Goal: Information Seeking & Learning: Compare options

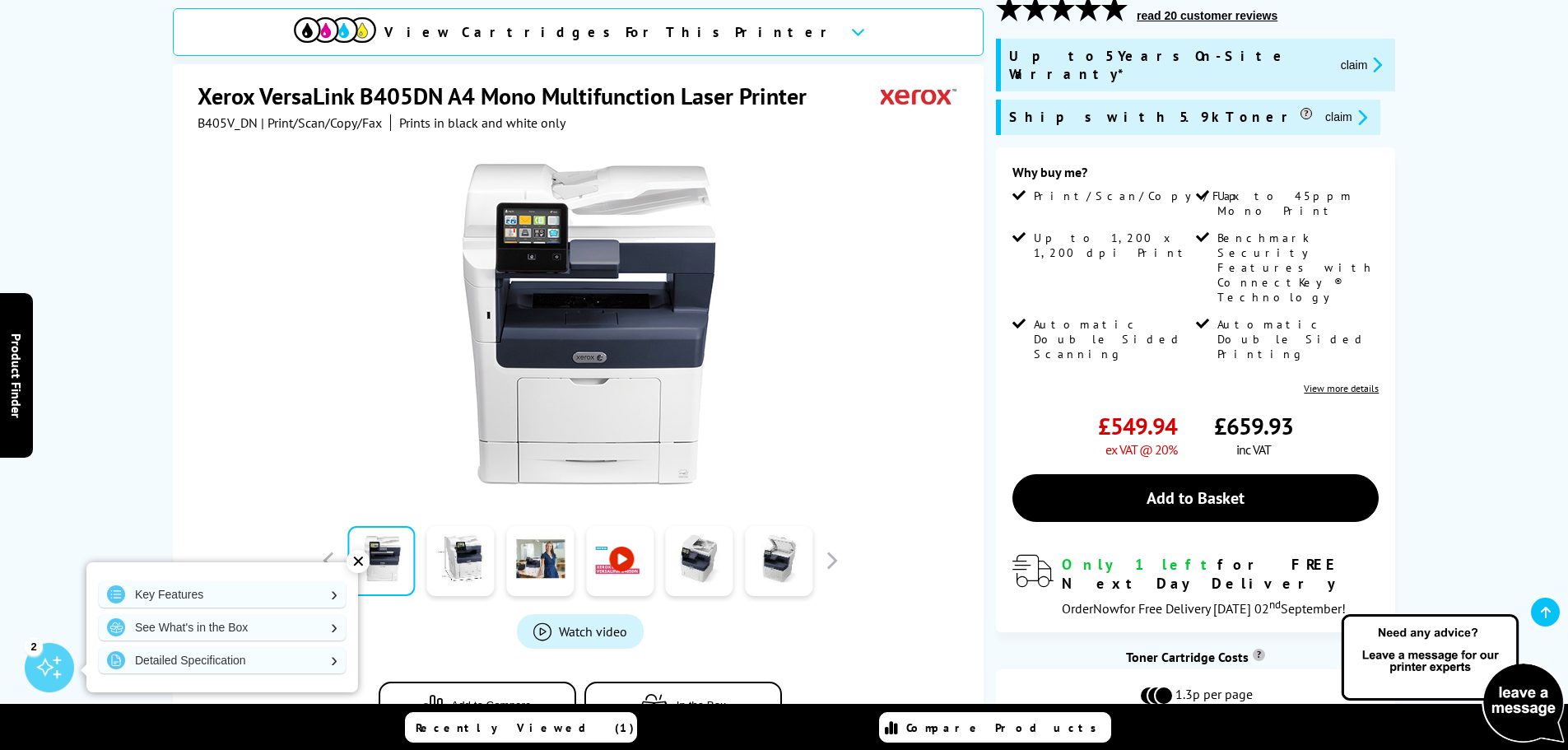
scroll to position [247, 0]
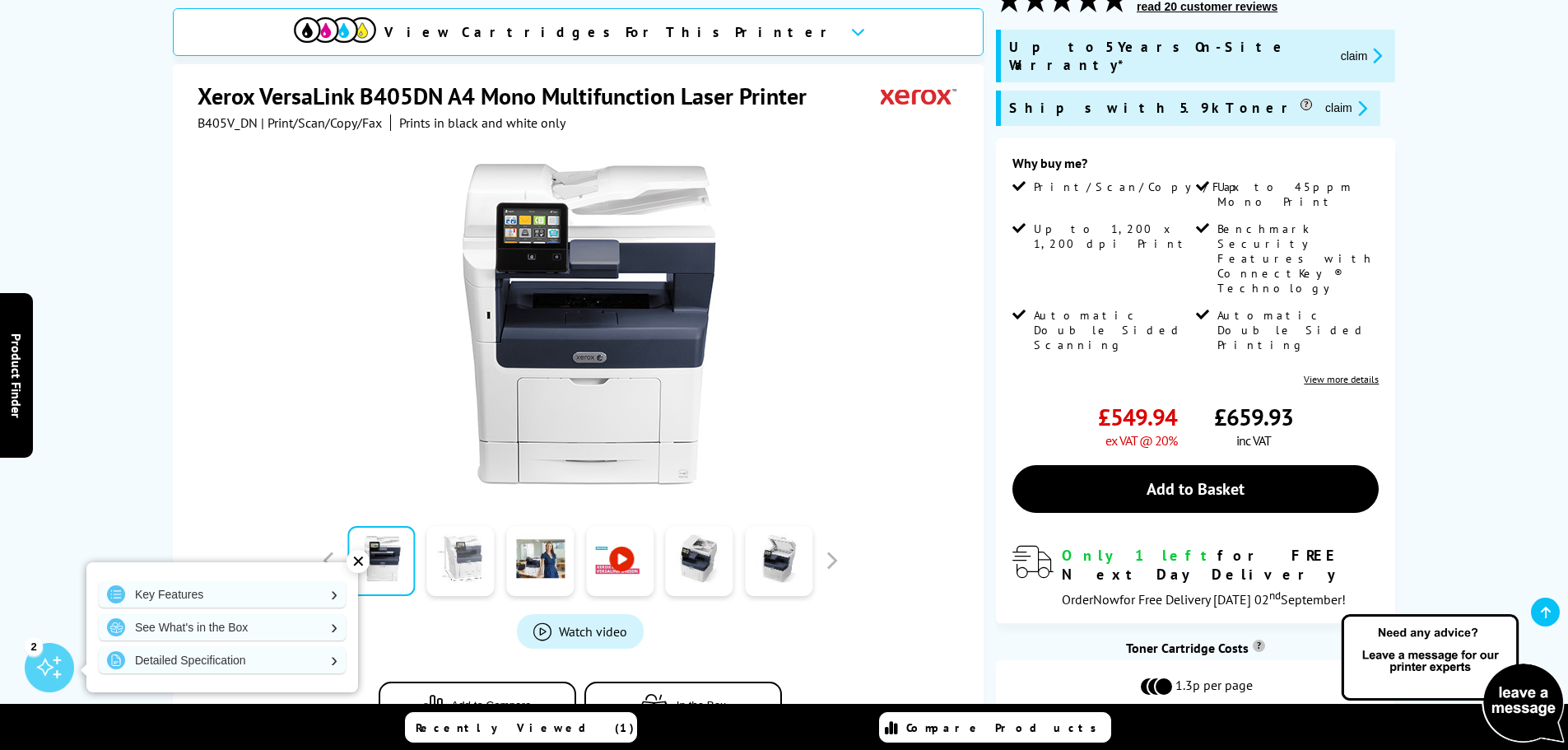
click at [458, 526] on link at bounding box center [461, 560] width 68 height 70
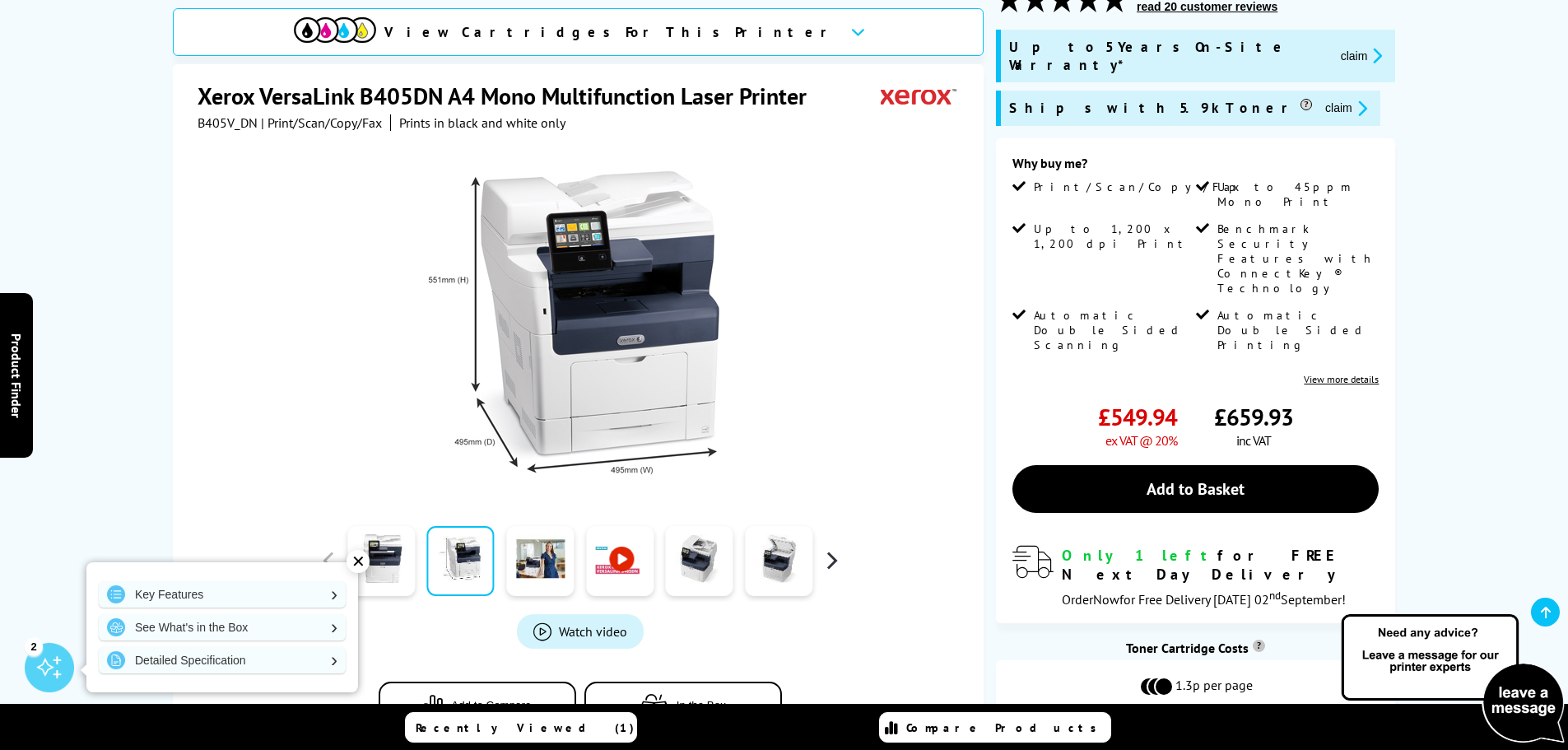
click at [833, 548] on button "button" at bounding box center [831, 560] width 25 height 25
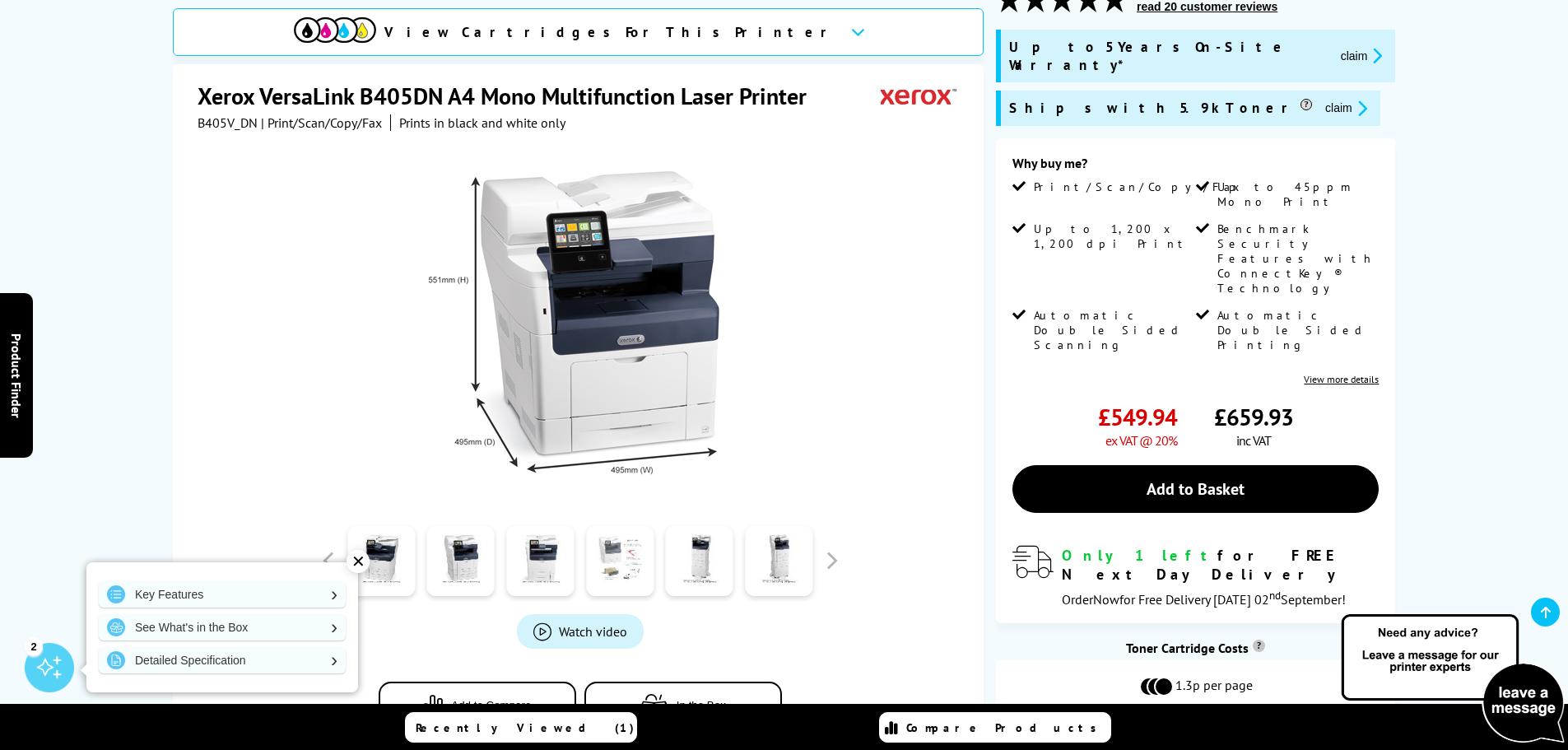
click at [628, 538] on link at bounding box center [620, 560] width 68 height 70
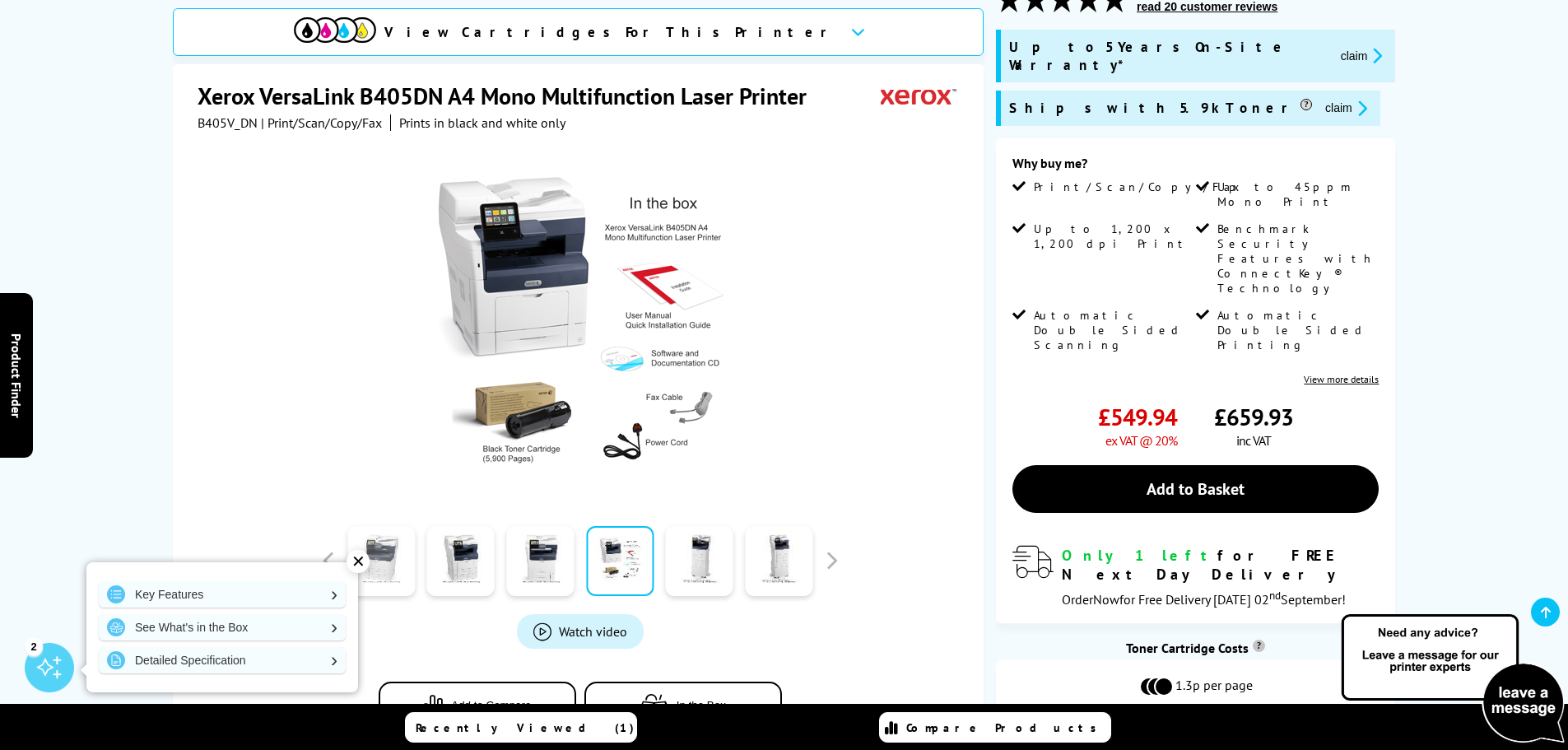
click at [376, 526] on link at bounding box center [381, 560] width 68 height 70
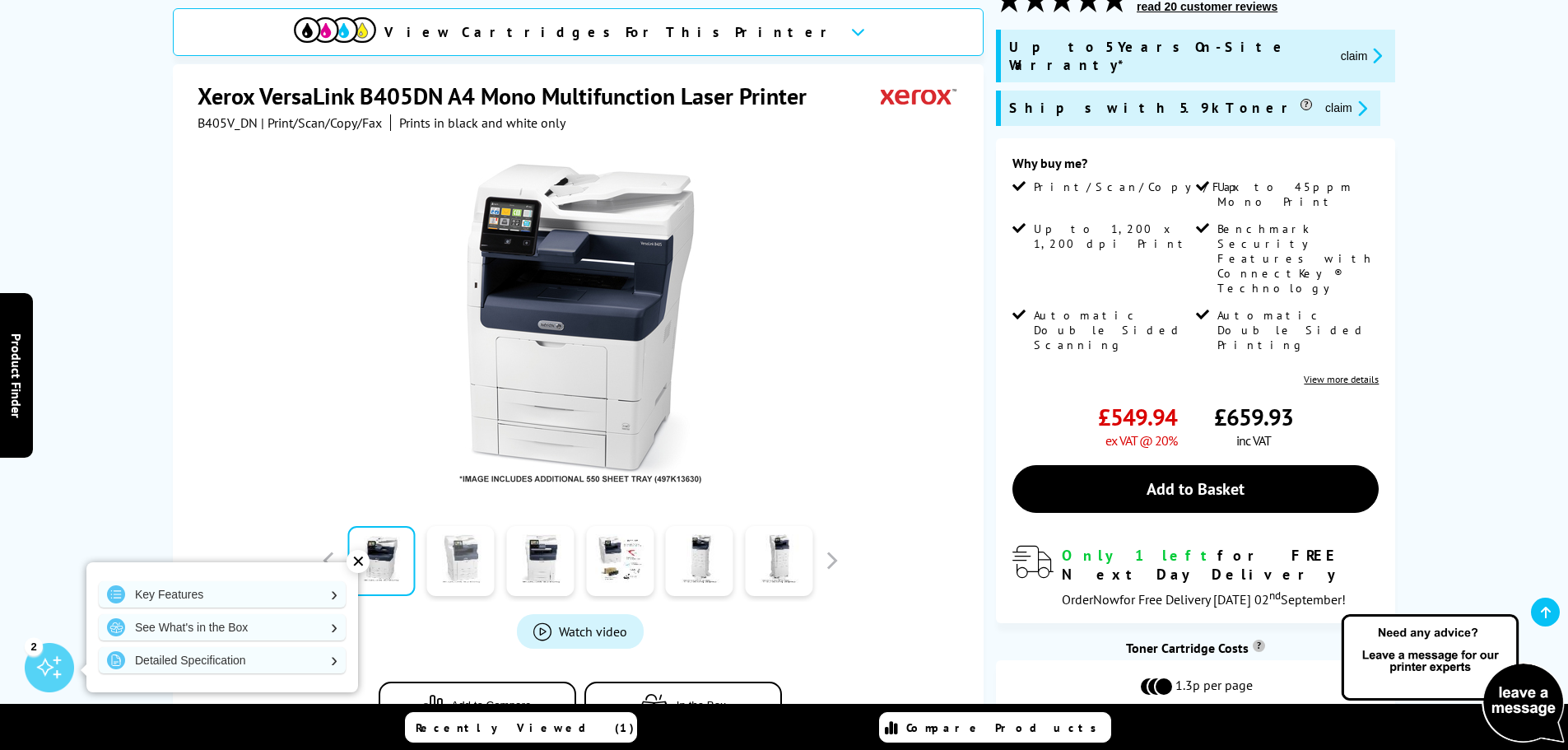
click at [457, 545] on link at bounding box center [461, 560] width 68 height 70
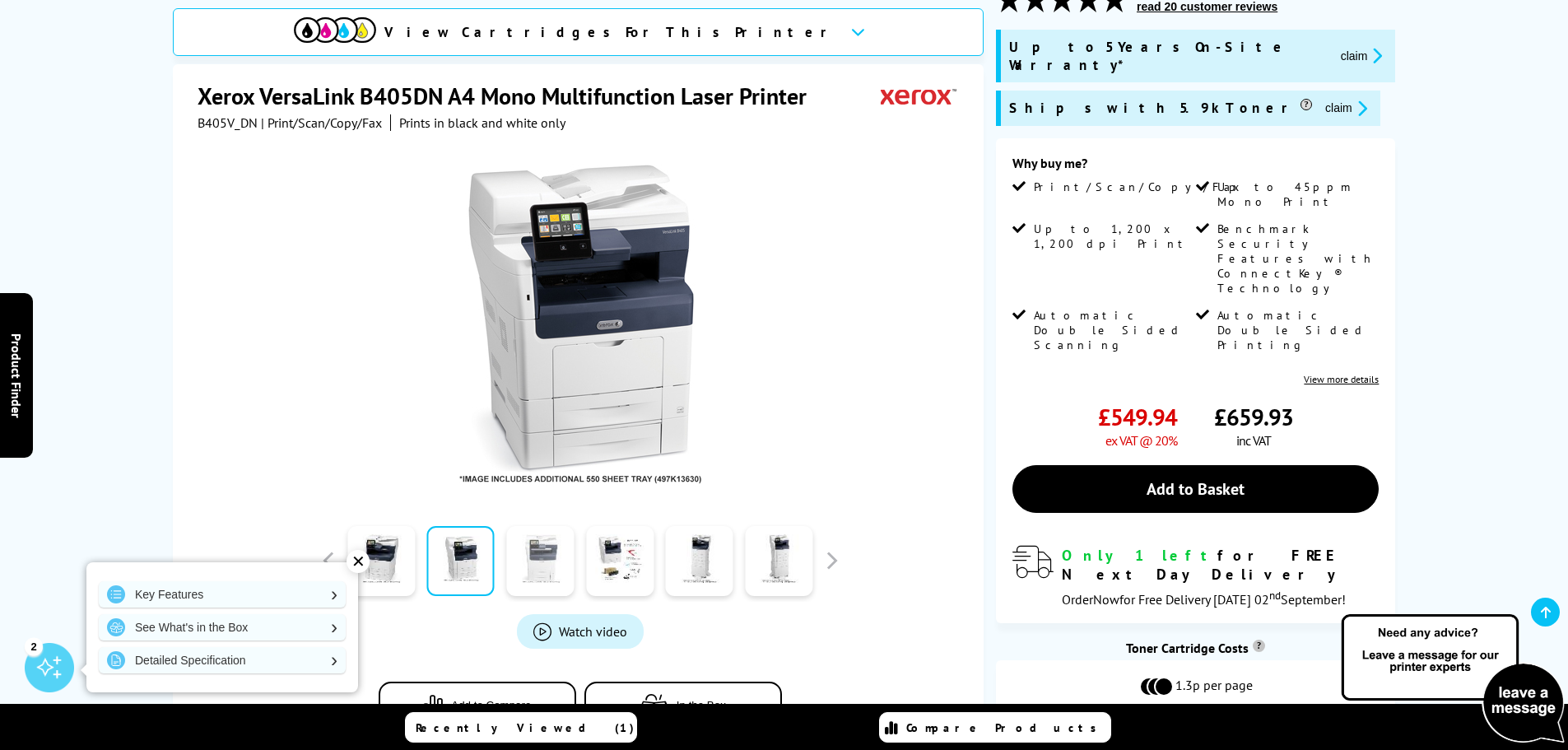
click at [538, 527] on link at bounding box center [540, 560] width 68 height 70
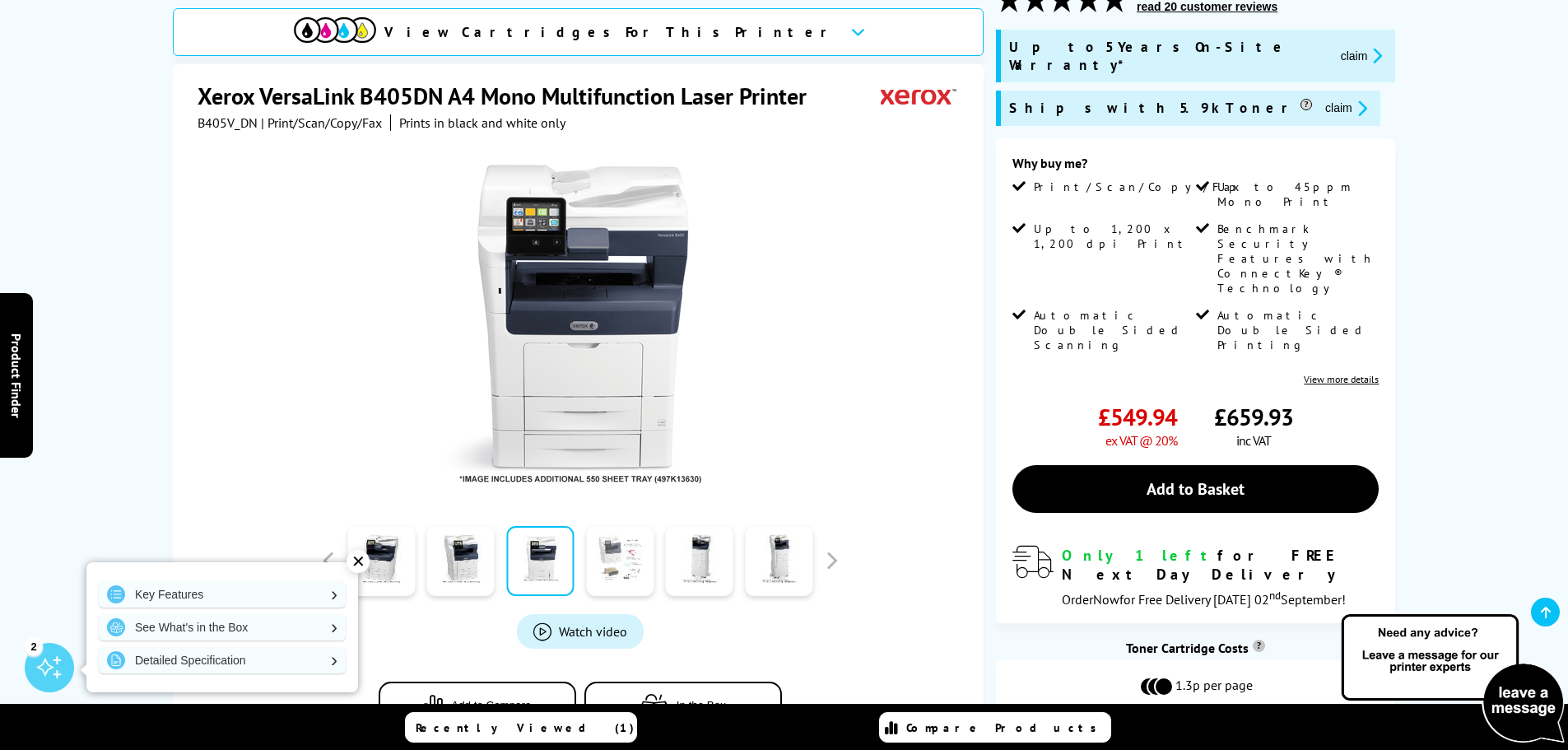
click at [630, 529] on link at bounding box center [620, 560] width 68 height 70
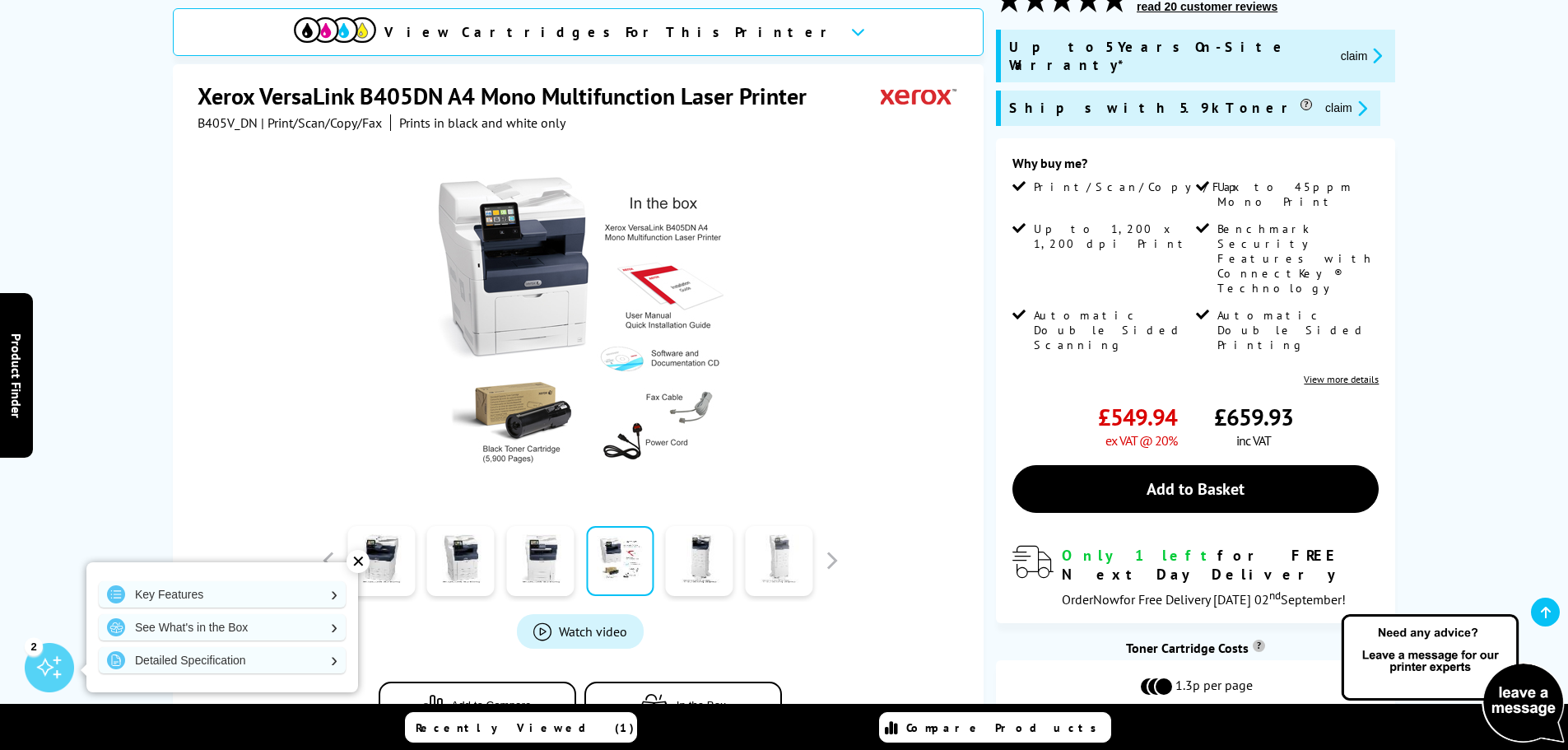
click at [789, 531] on link at bounding box center [778, 560] width 68 height 70
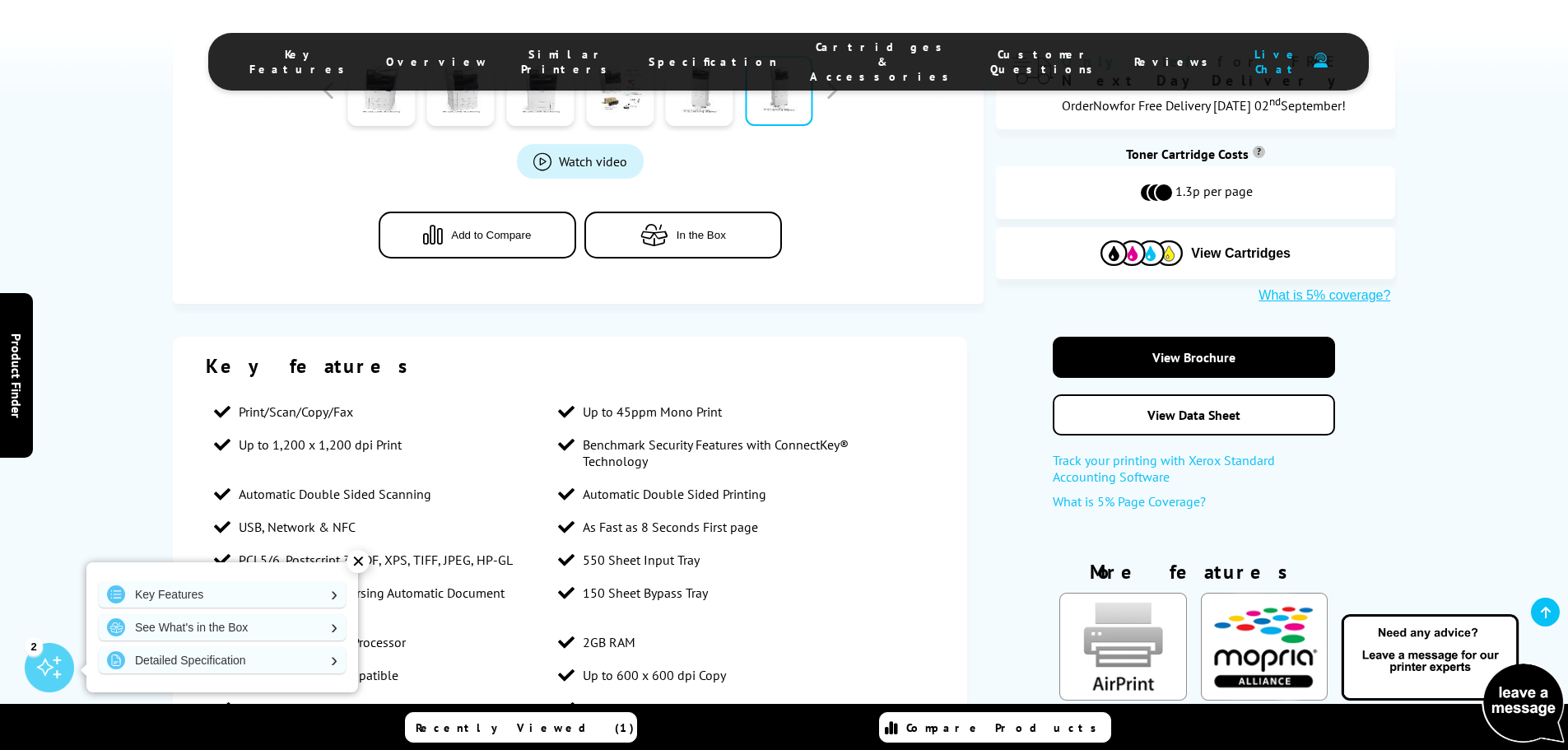
scroll to position [824, 0]
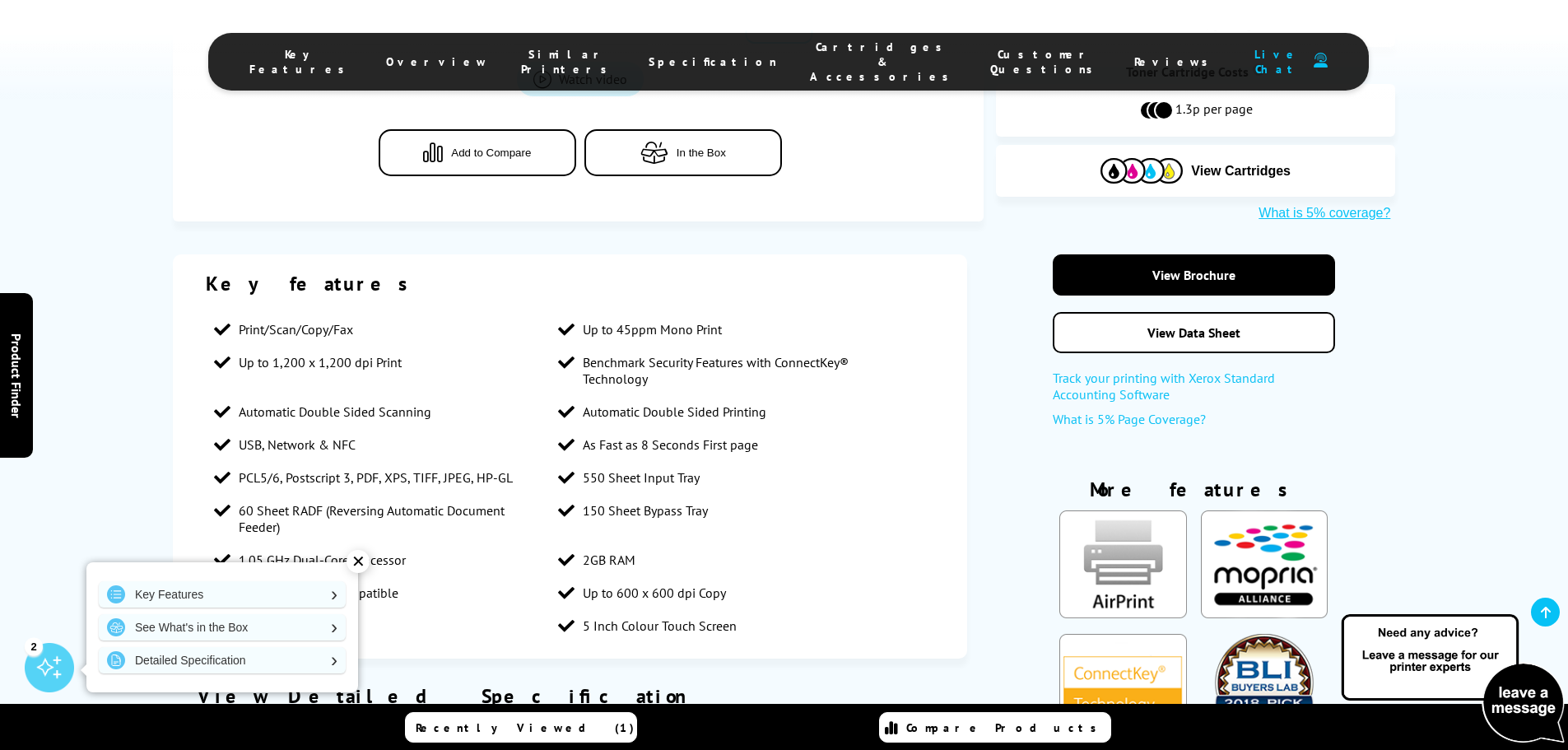
click at [360, 563] on div "✕" at bounding box center [358, 561] width 23 height 23
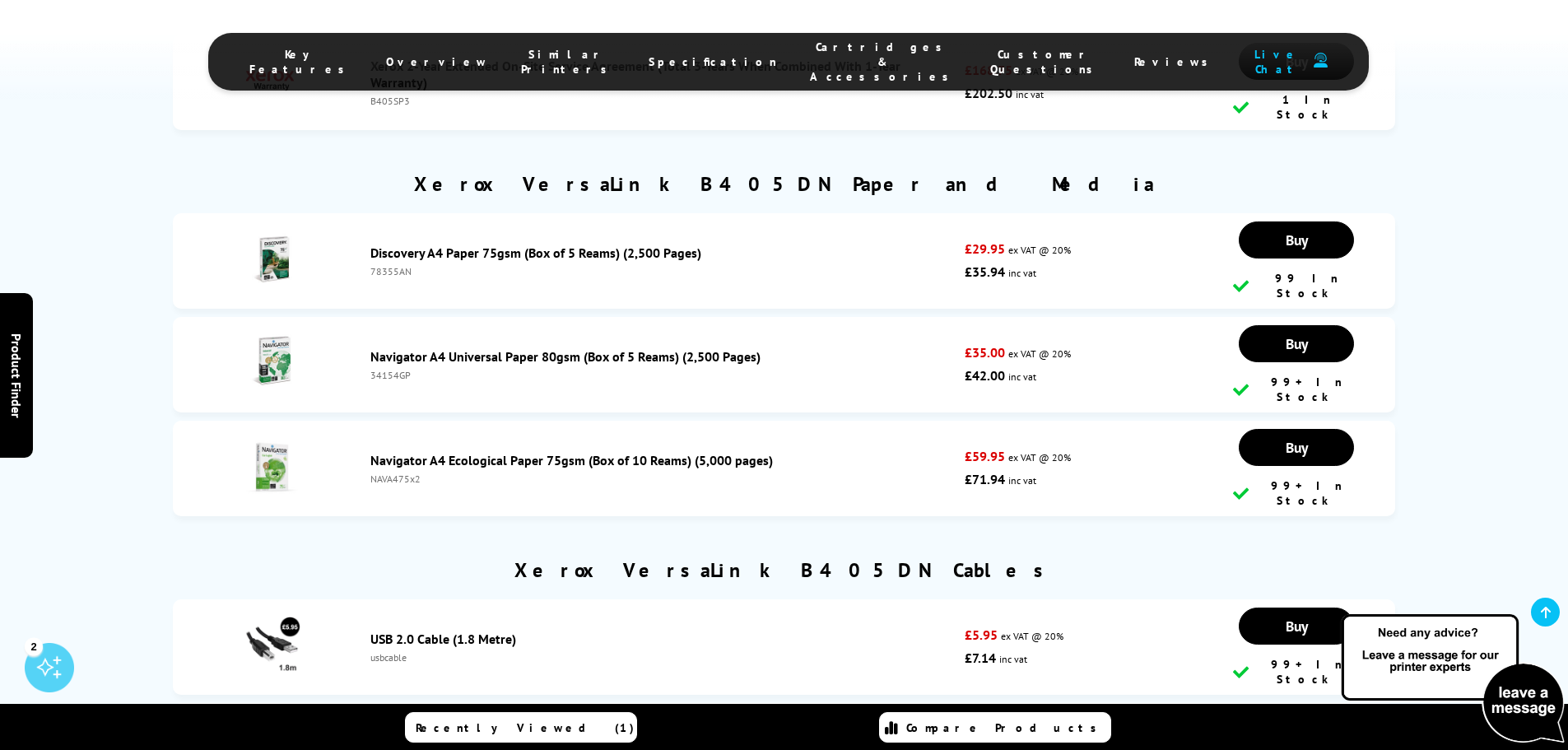
scroll to position [6339, 0]
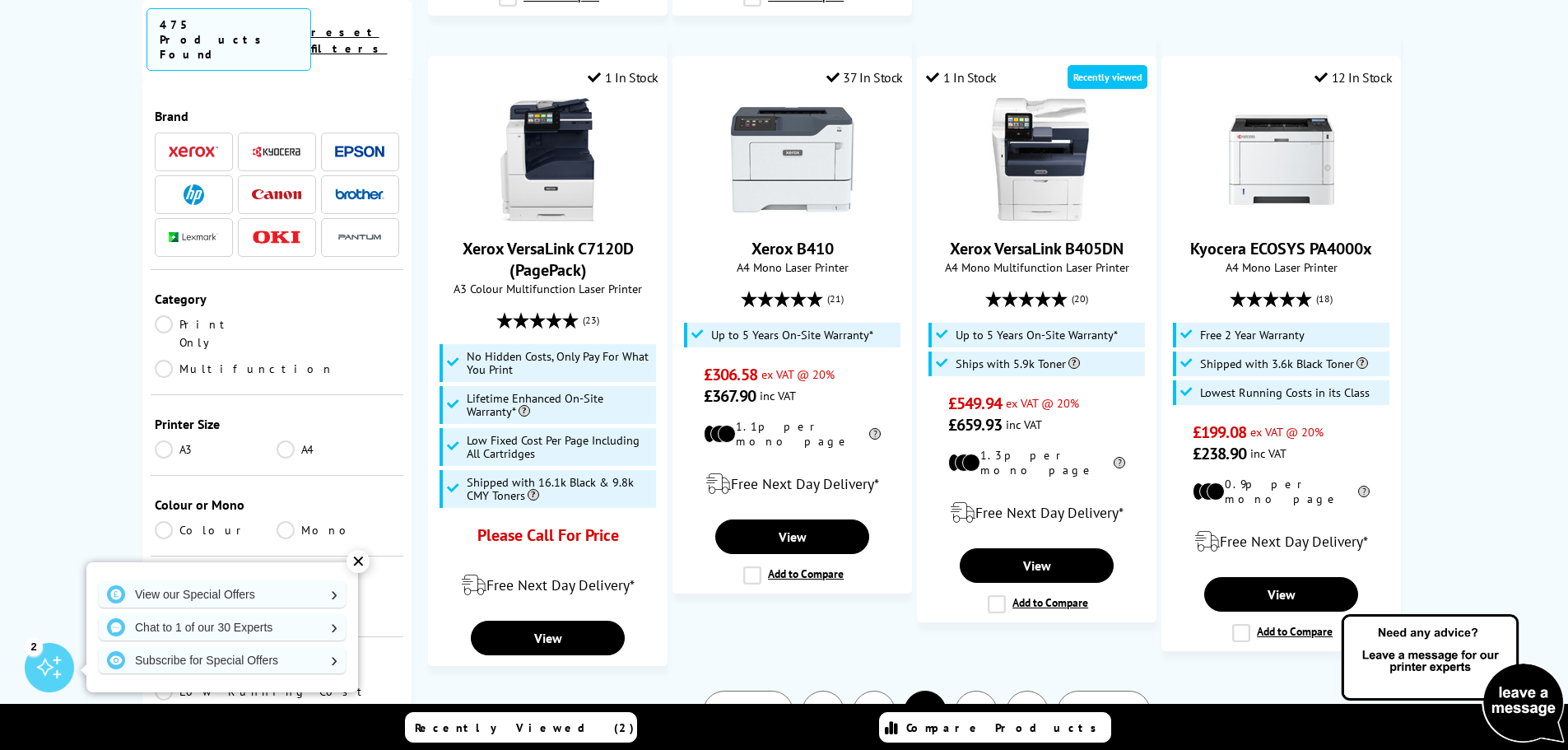
click at [884, 691] on link "4" at bounding box center [874, 712] width 42 height 42
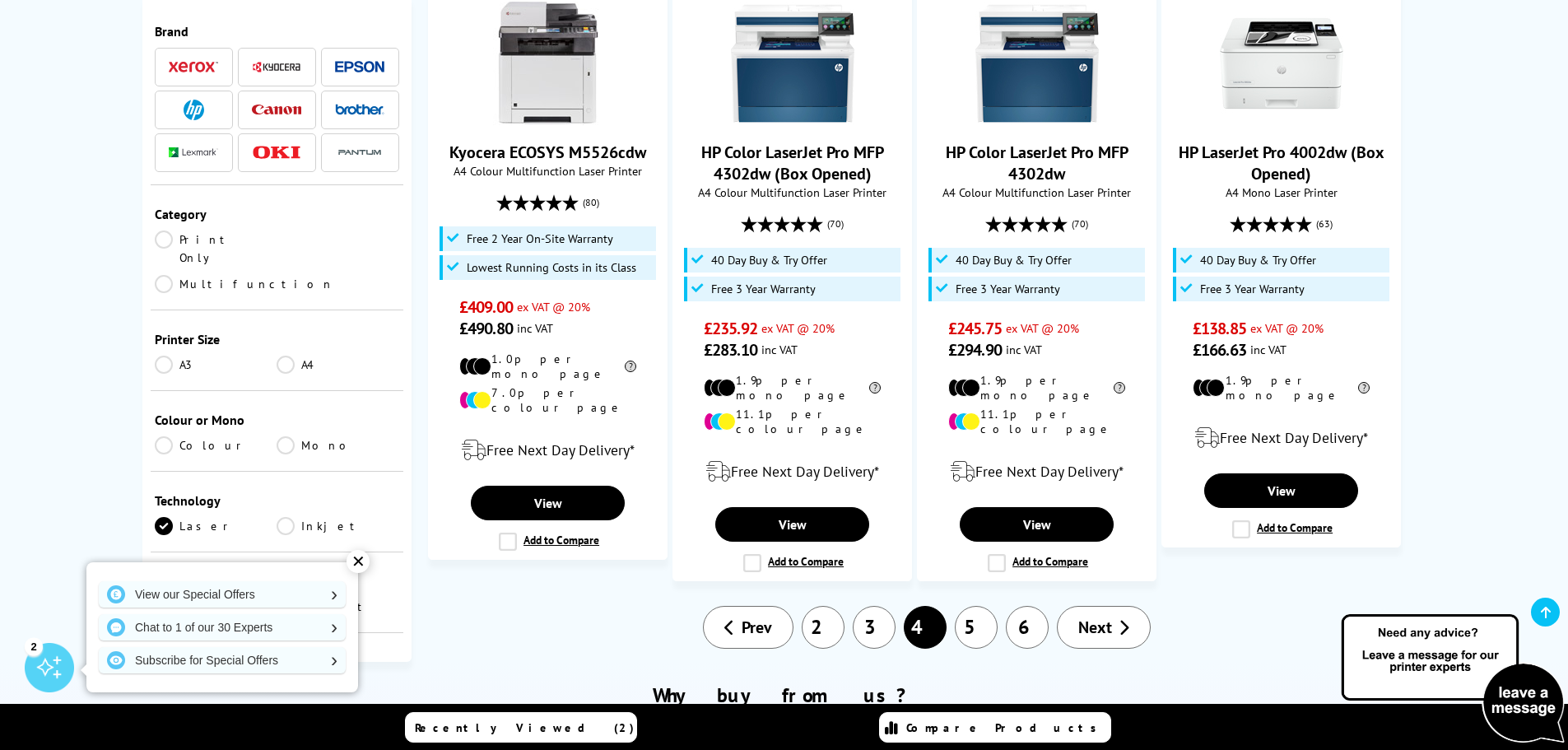
scroll to position [1729, 0]
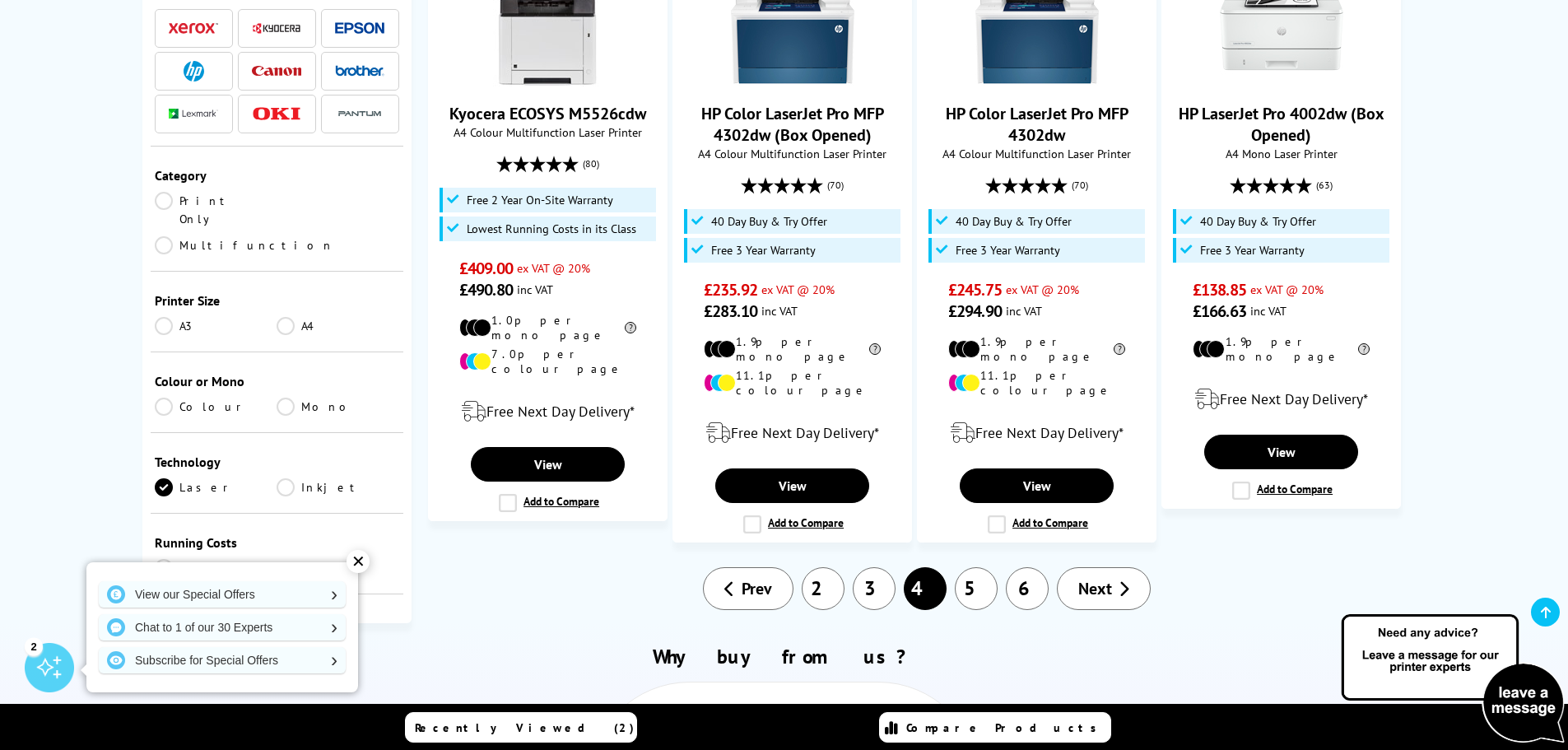
click at [870, 567] on link "3" at bounding box center [874, 588] width 42 height 42
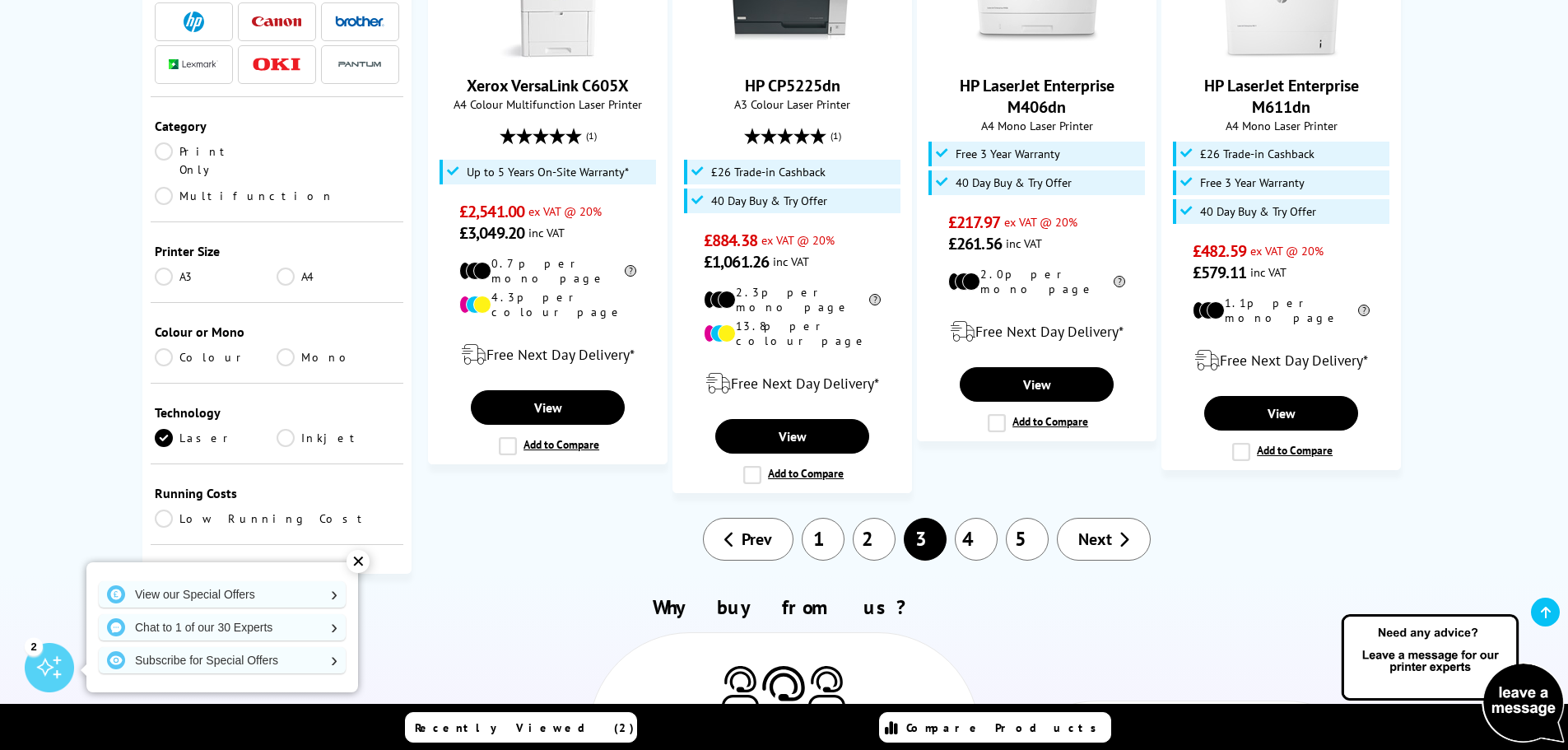
scroll to position [1811, 0]
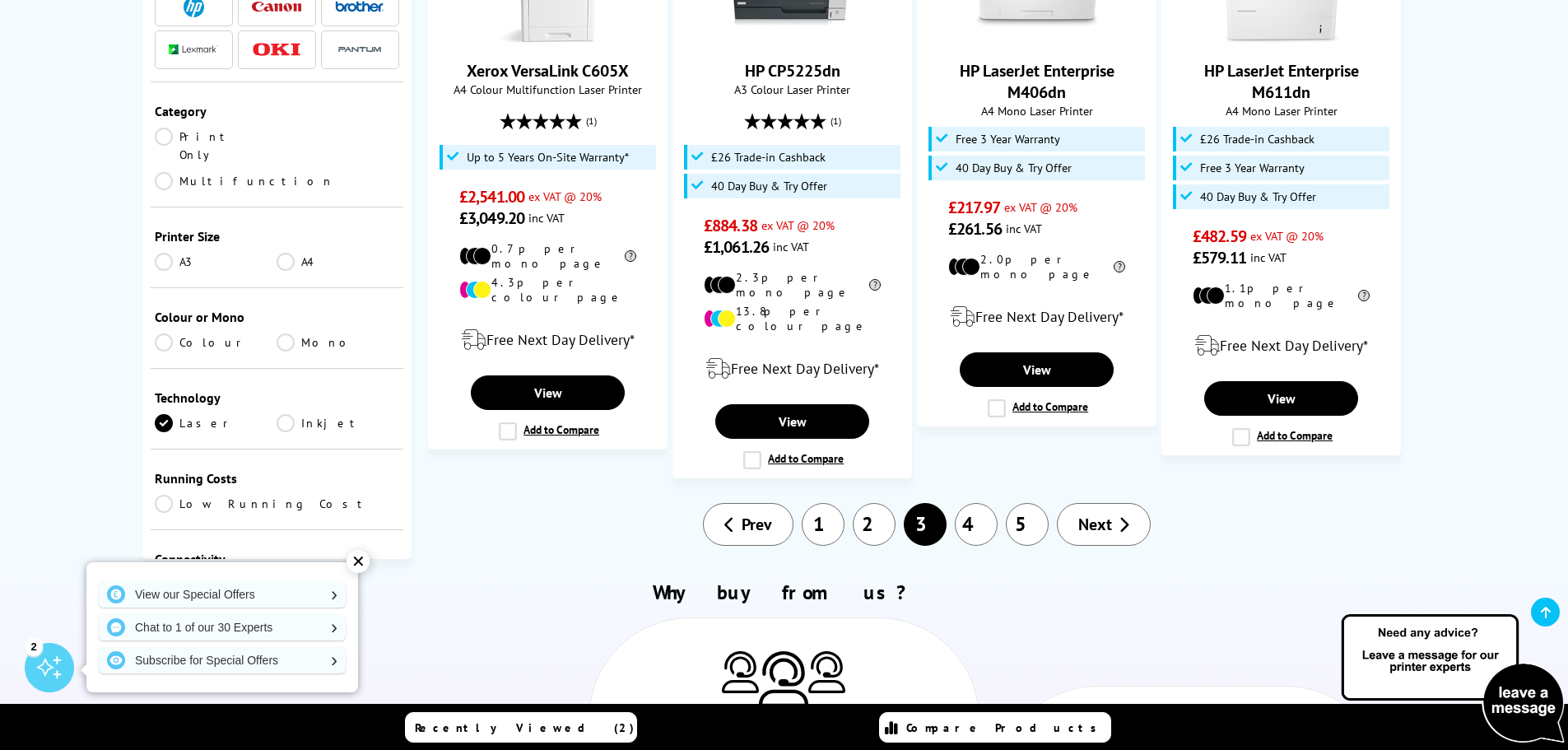
click at [871, 503] on link "2" at bounding box center [874, 524] width 42 height 42
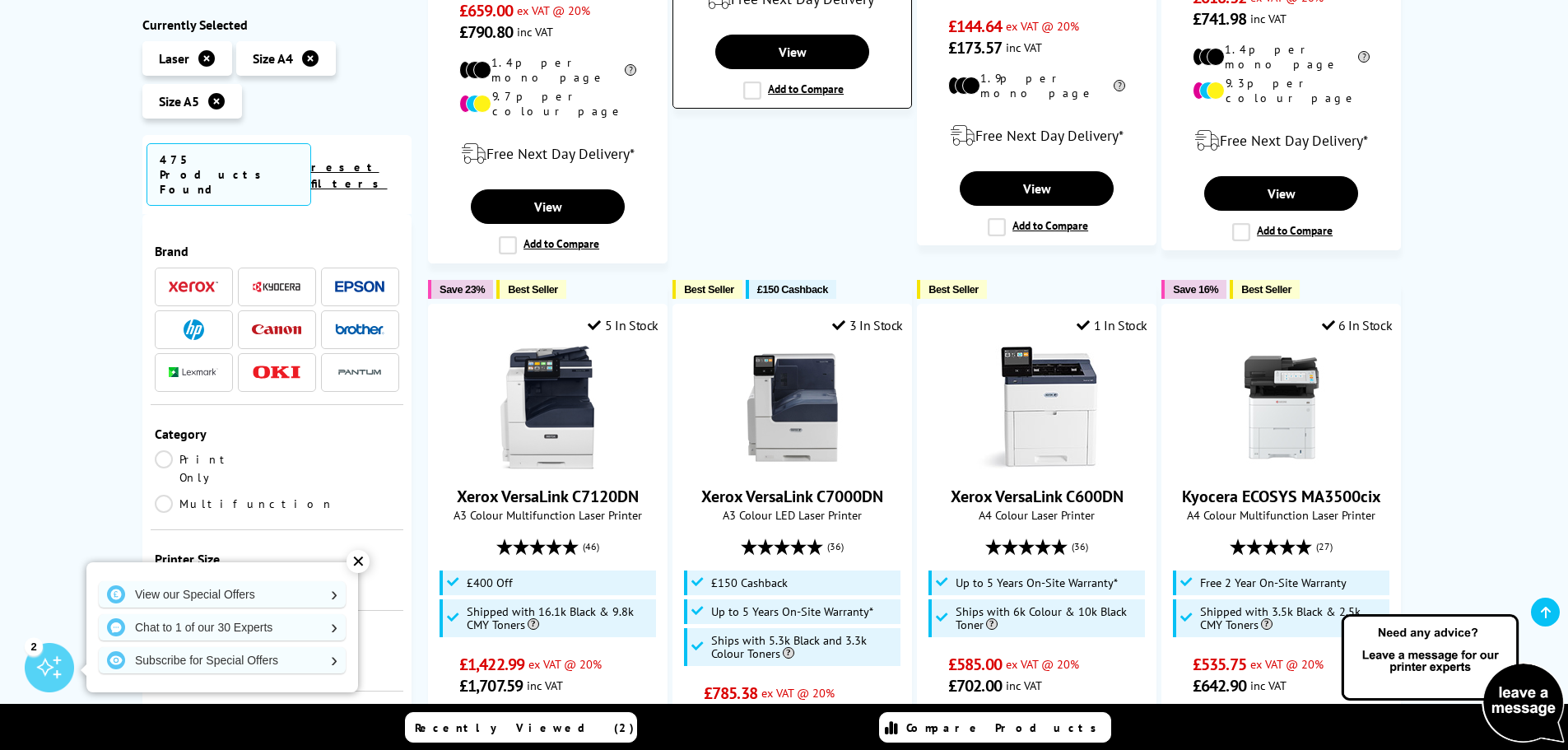
scroll to position [741, 0]
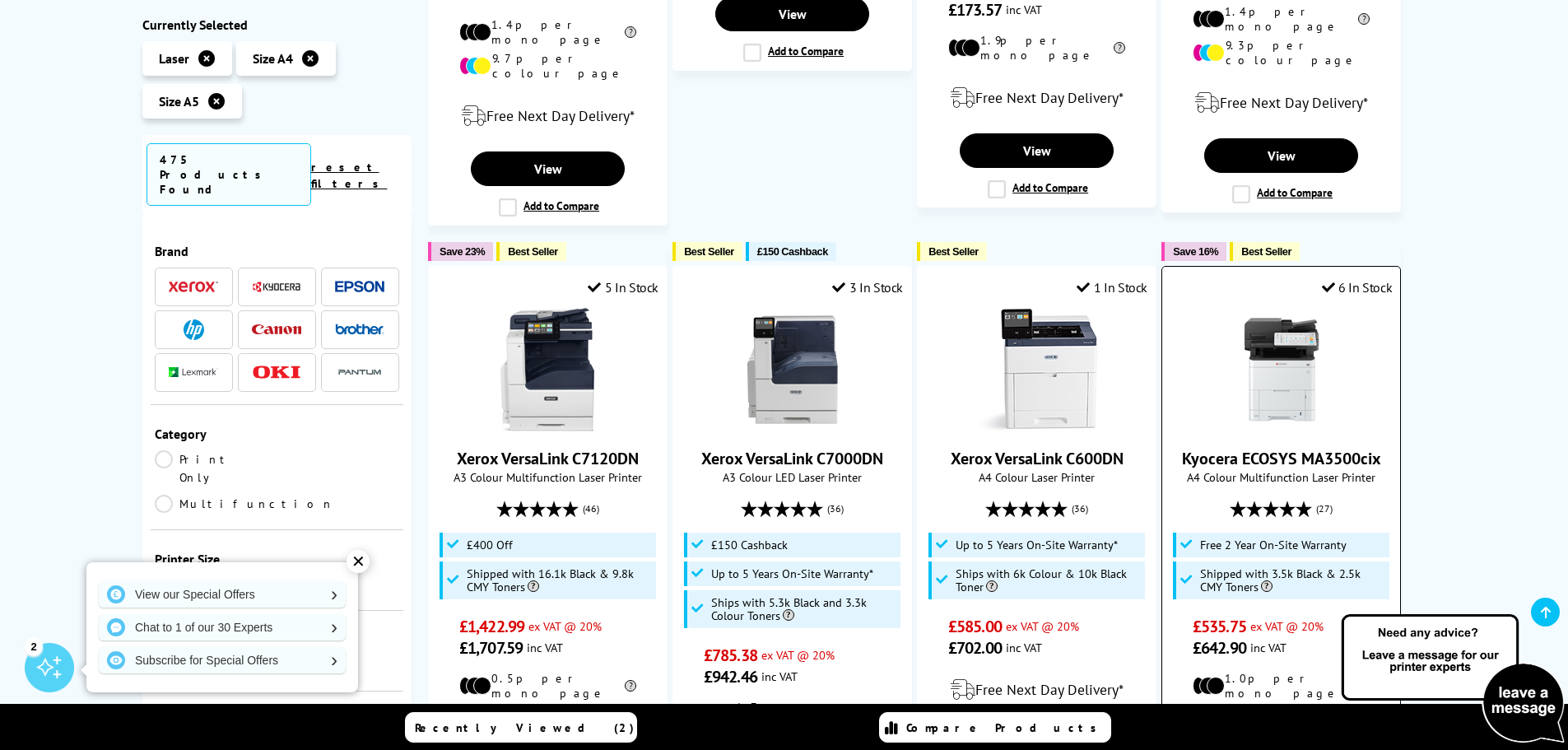
click at [1300, 412] on div "Kyocera ECOSYS MA3500cix A4 Colour Multifunction Laser Printer (27) £535.75 £64…" at bounding box center [1281, 483] width 222 height 351
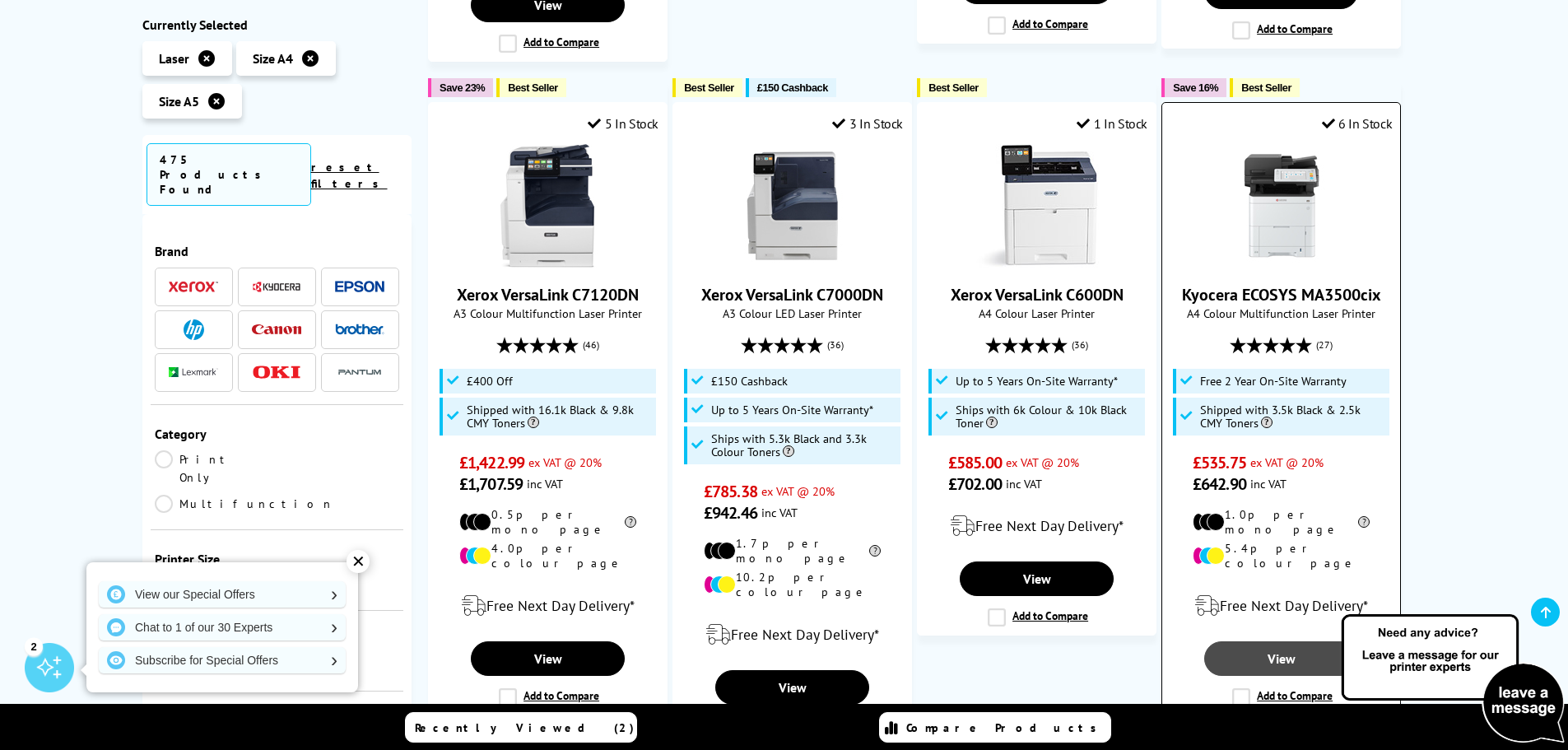
scroll to position [906, 0]
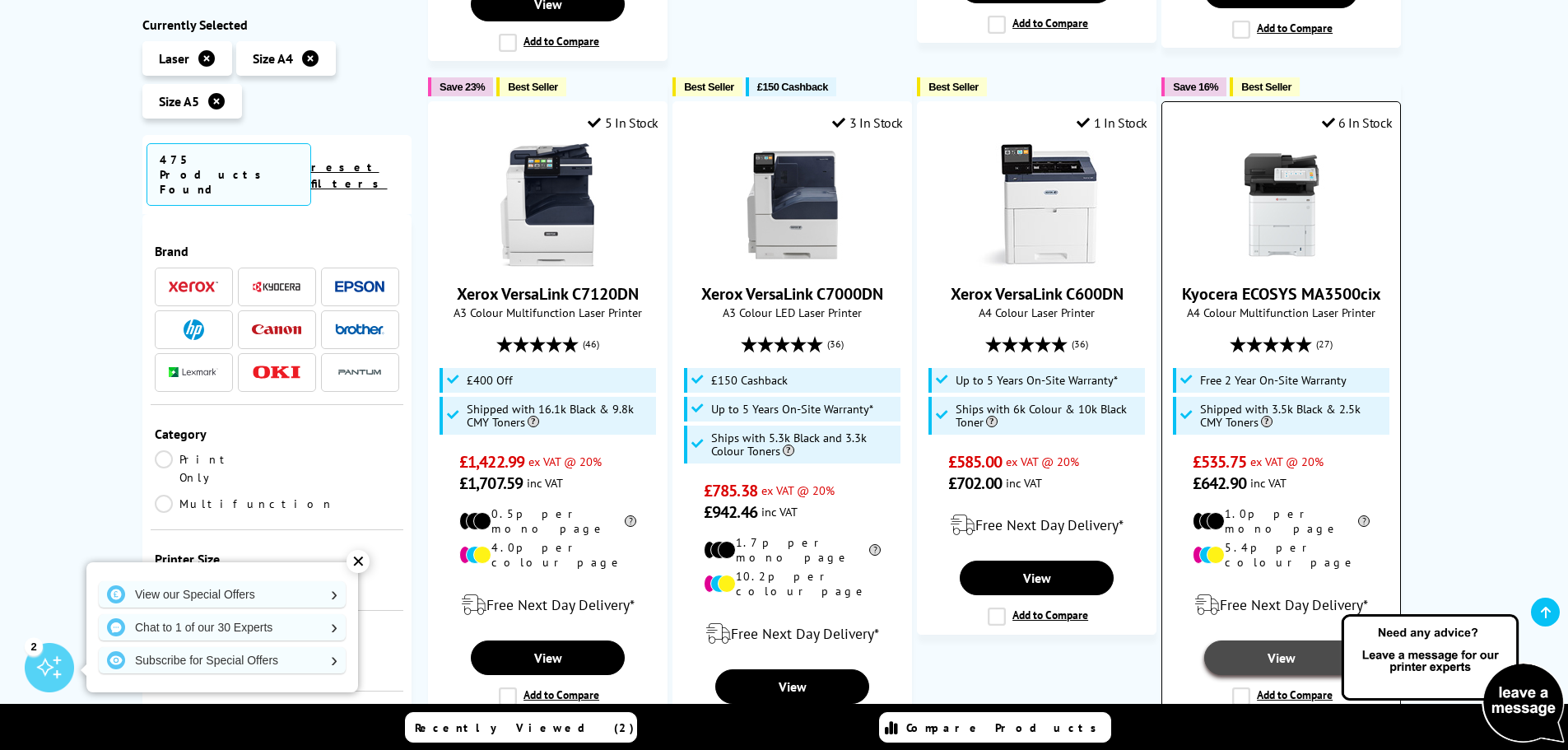
click at [1290, 641] on link "View" at bounding box center [1281, 658] width 153 height 35
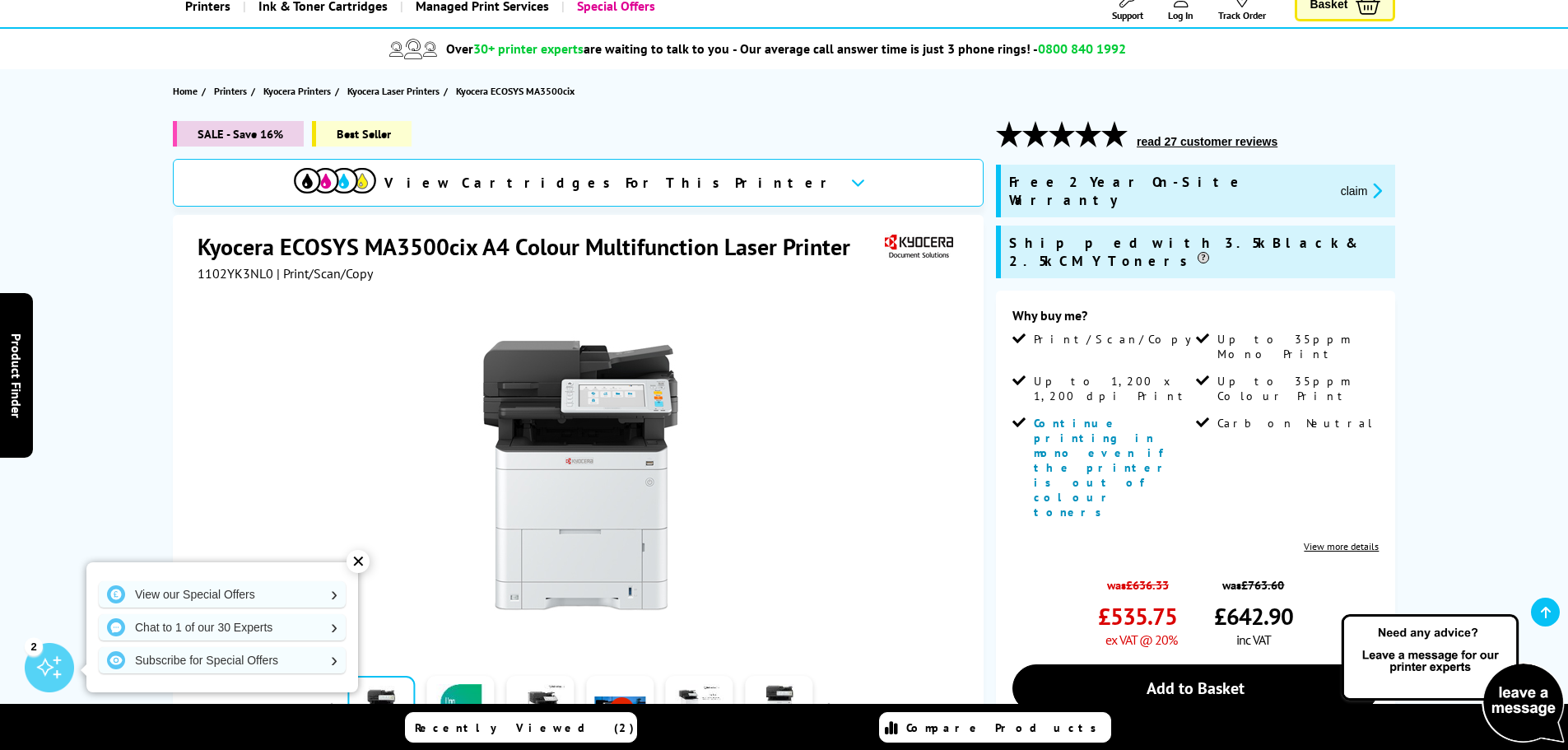
scroll to position [247, 0]
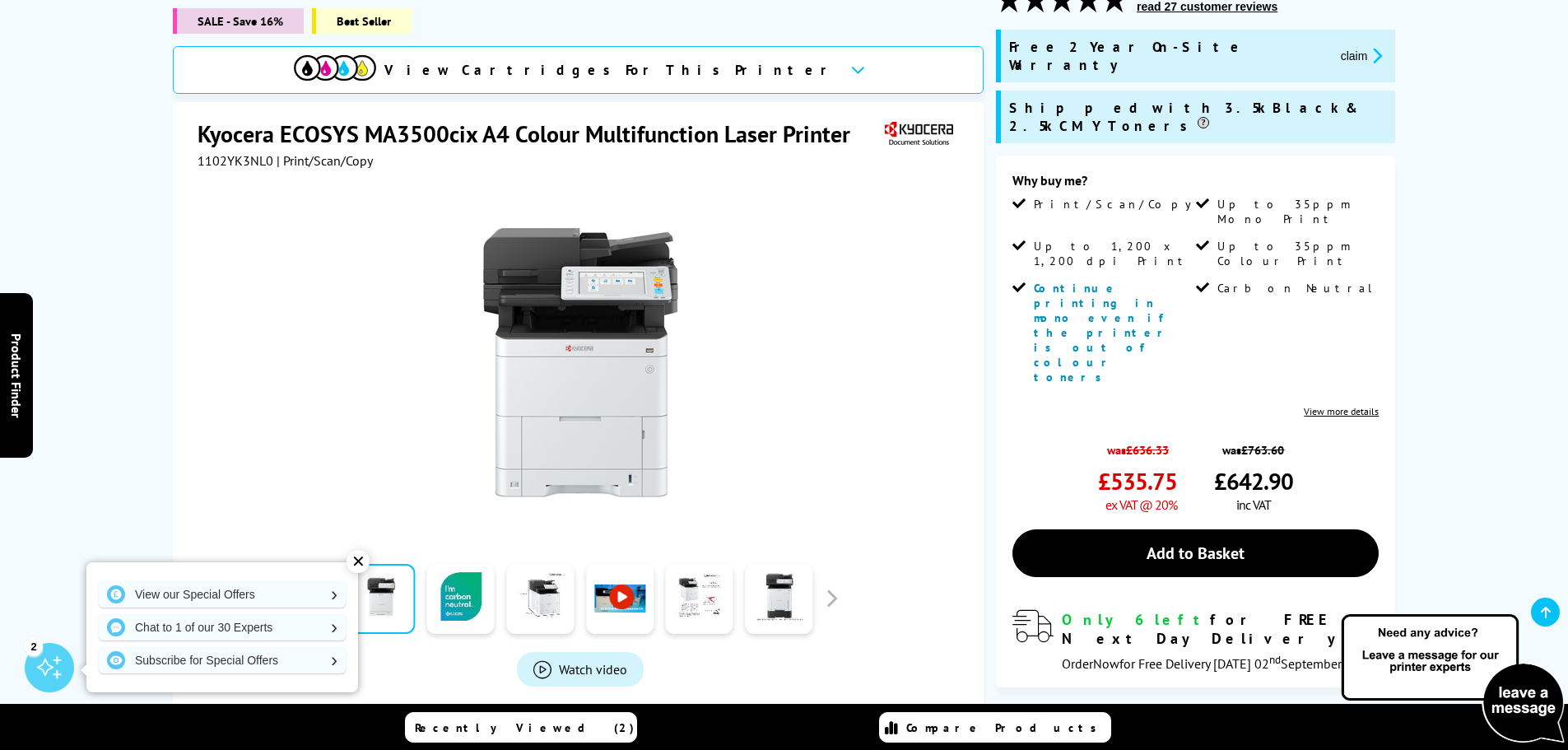
click at [352, 563] on div "✕" at bounding box center [358, 561] width 23 height 23
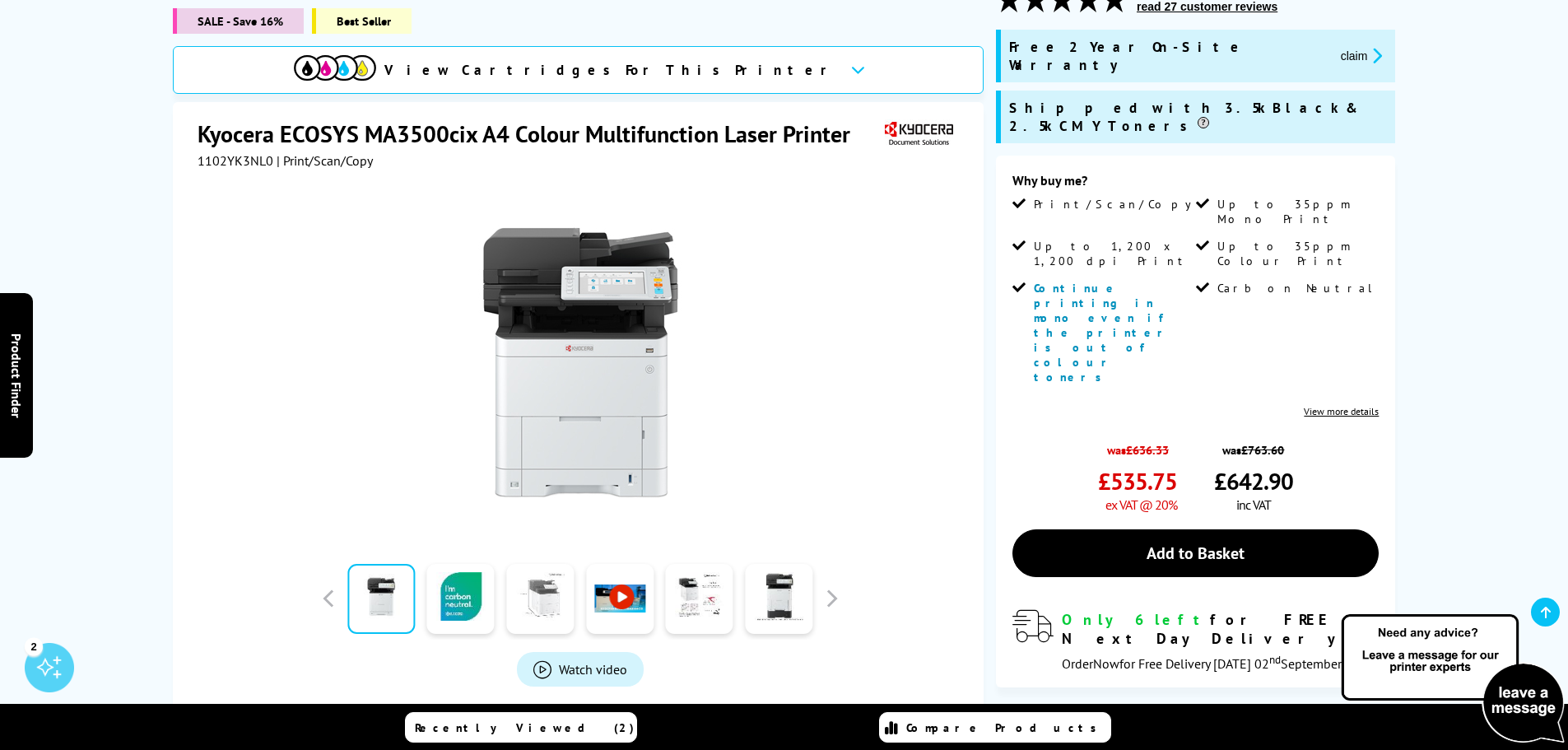
click at [541, 580] on link at bounding box center [540, 598] width 68 height 70
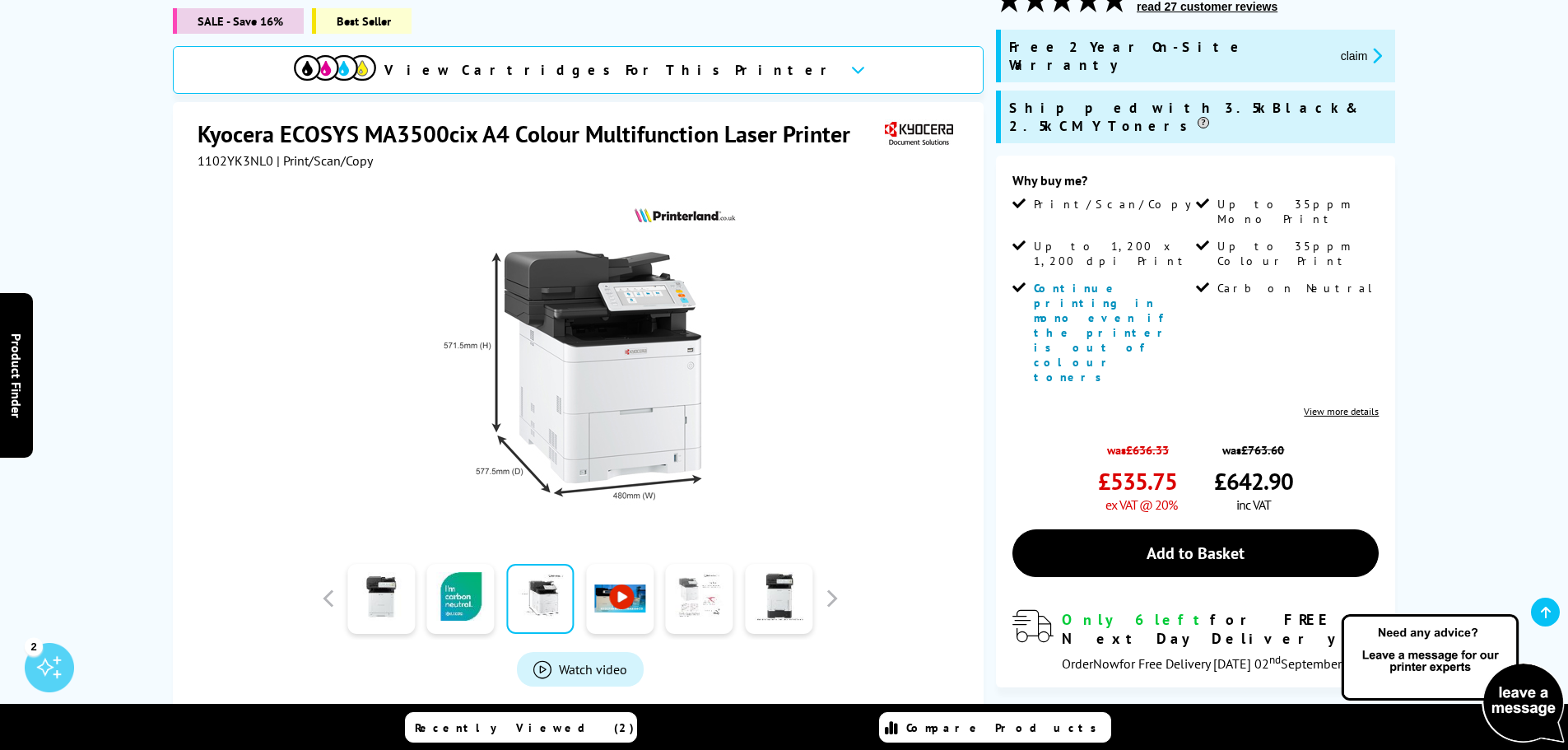
click at [689, 581] on link at bounding box center [700, 598] width 68 height 70
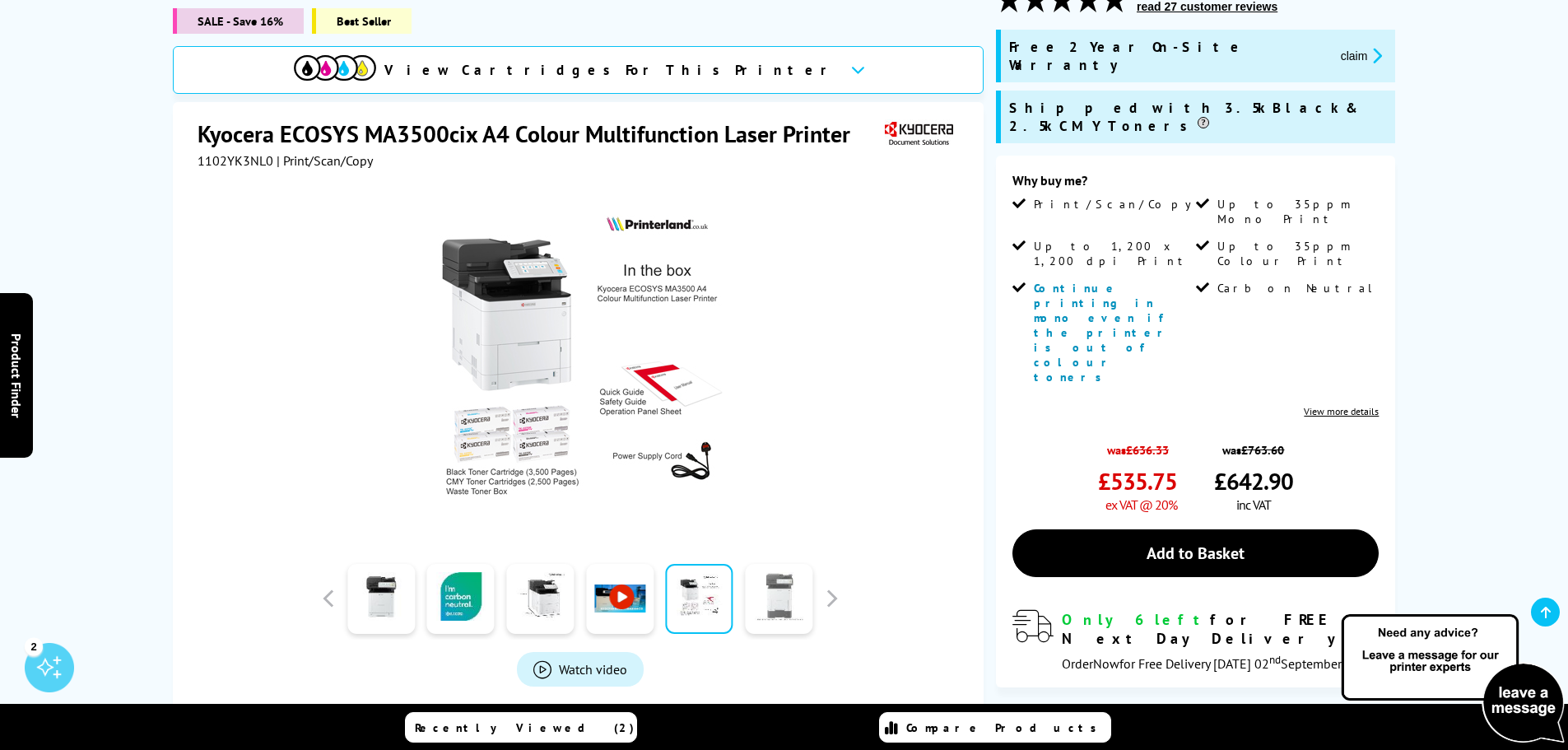
click at [790, 583] on link at bounding box center [778, 598] width 68 height 70
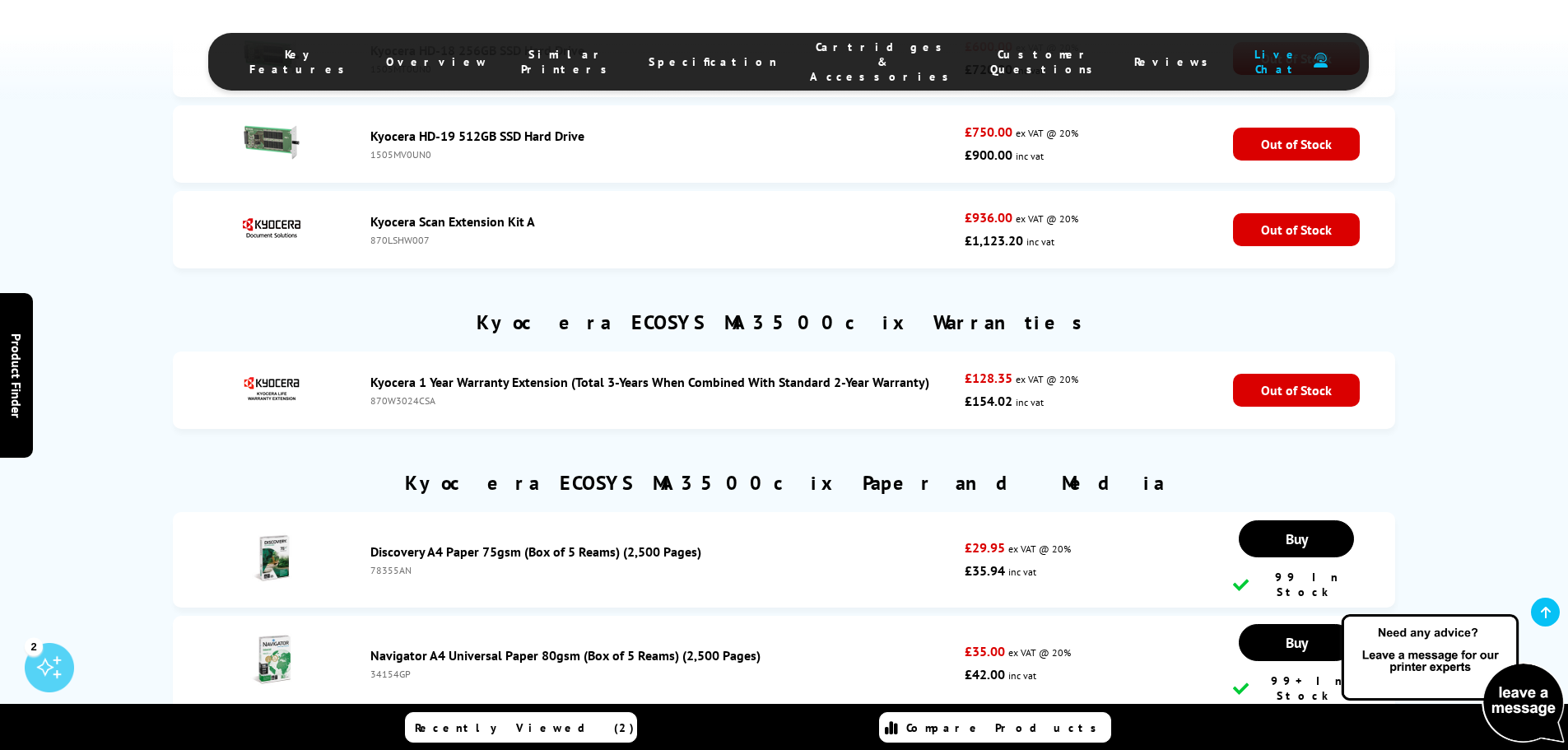
scroll to position [7491, 0]
